Goal: Information Seeking & Learning: Understand process/instructions

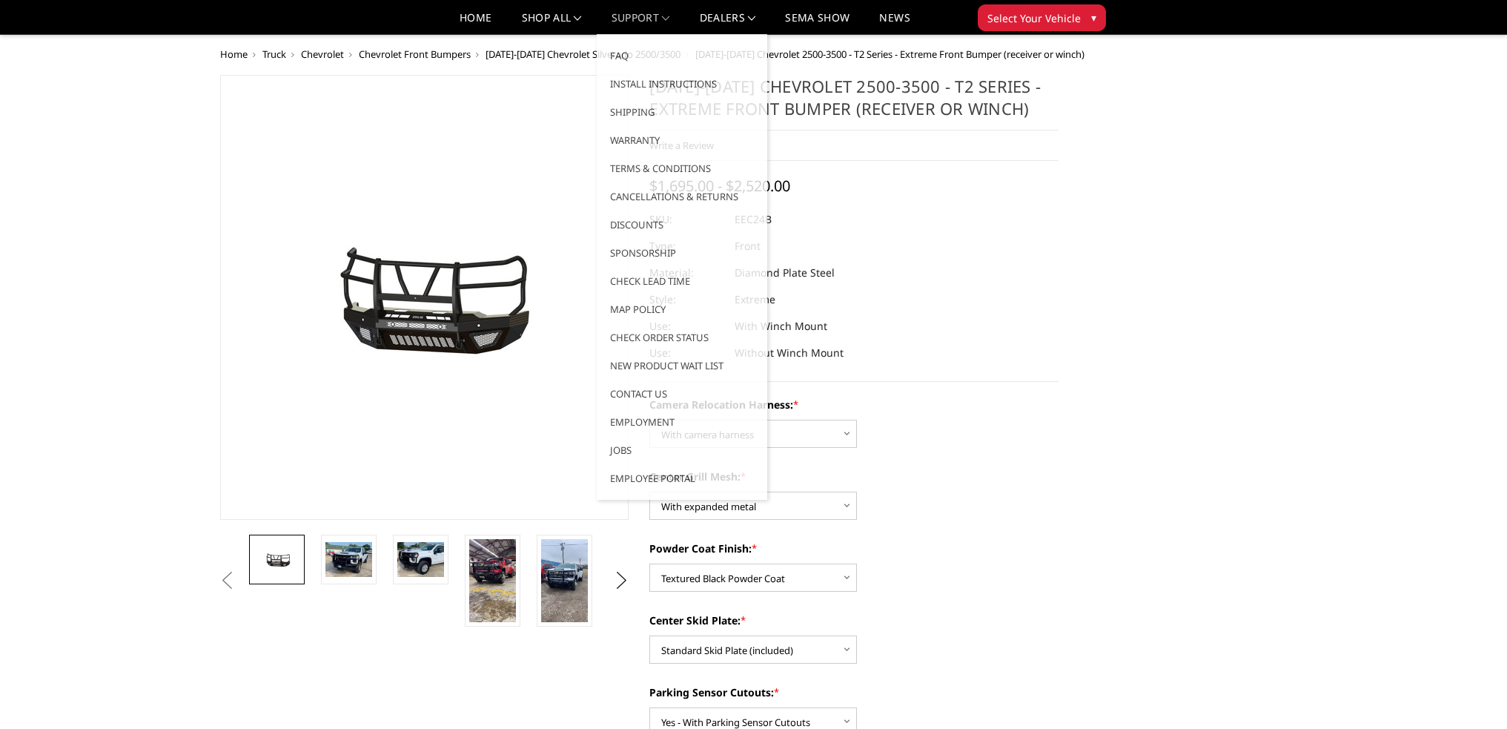
select select "3731"
select select "3729"
select select "3728"
select select "3724"
select select "3722"
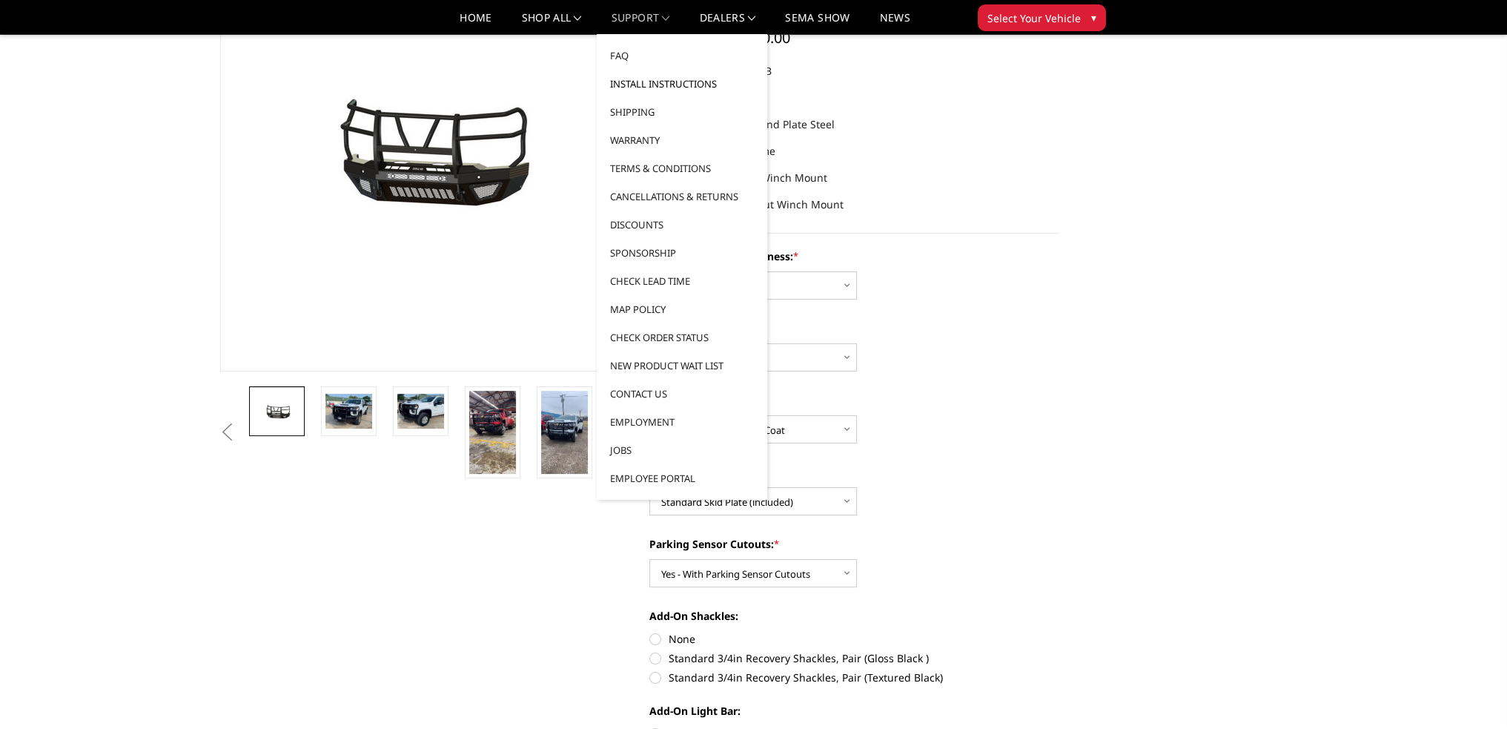
click at [629, 87] on link "Install Instructions" at bounding box center [682, 84] width 159 height 28
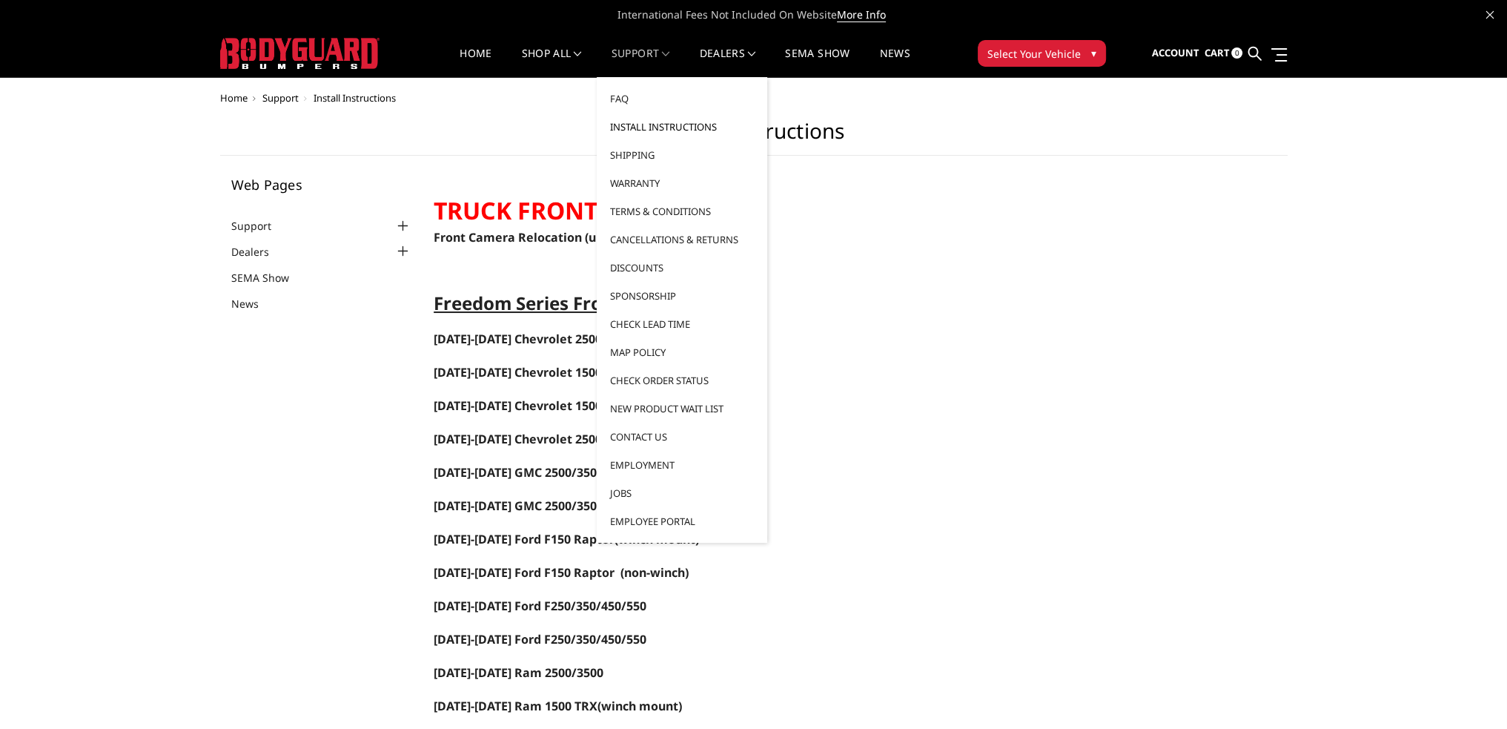
click at [638, 119] on link "Install Instructions" at bounding box center [682, 127] width 159 height 28
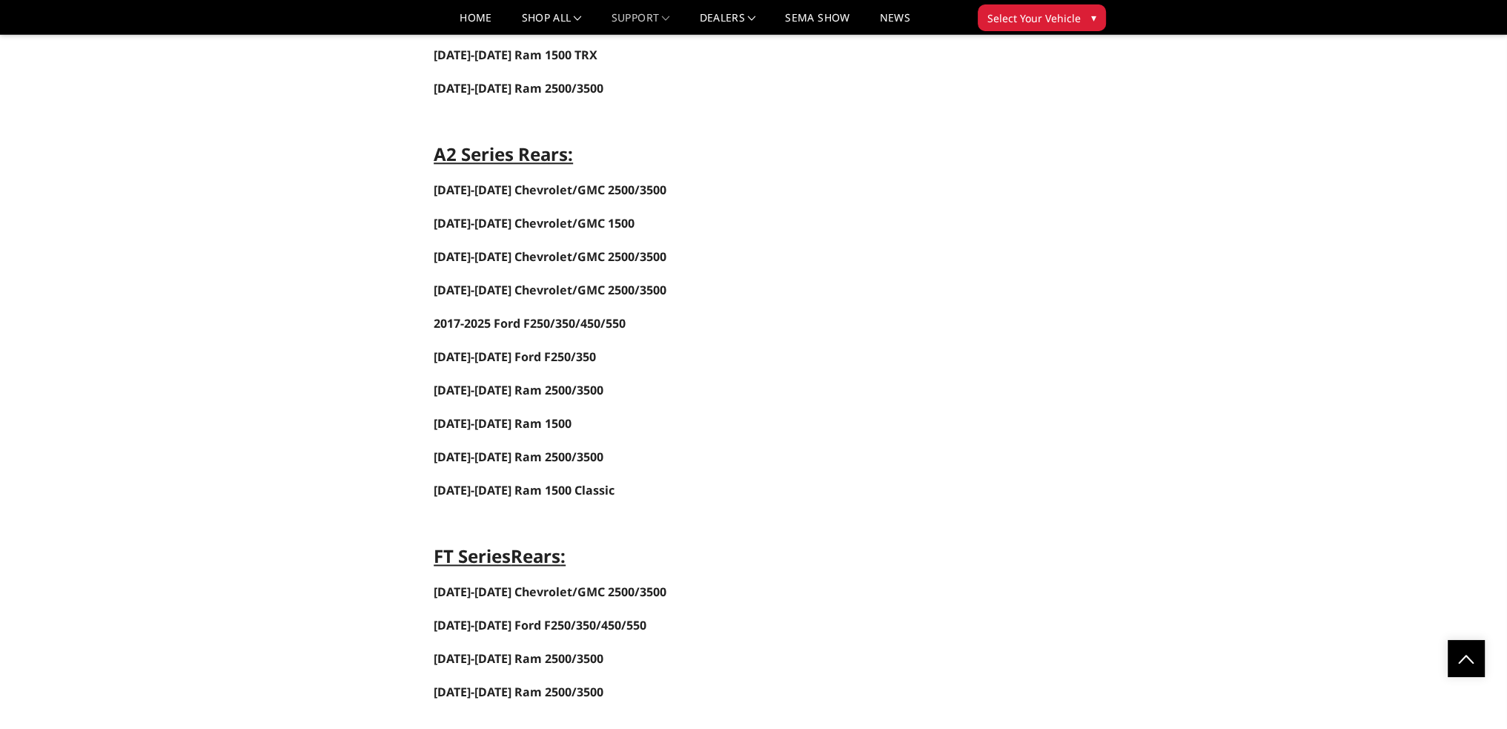
scroll to position [2595, 0]
